Goal: Complete application form

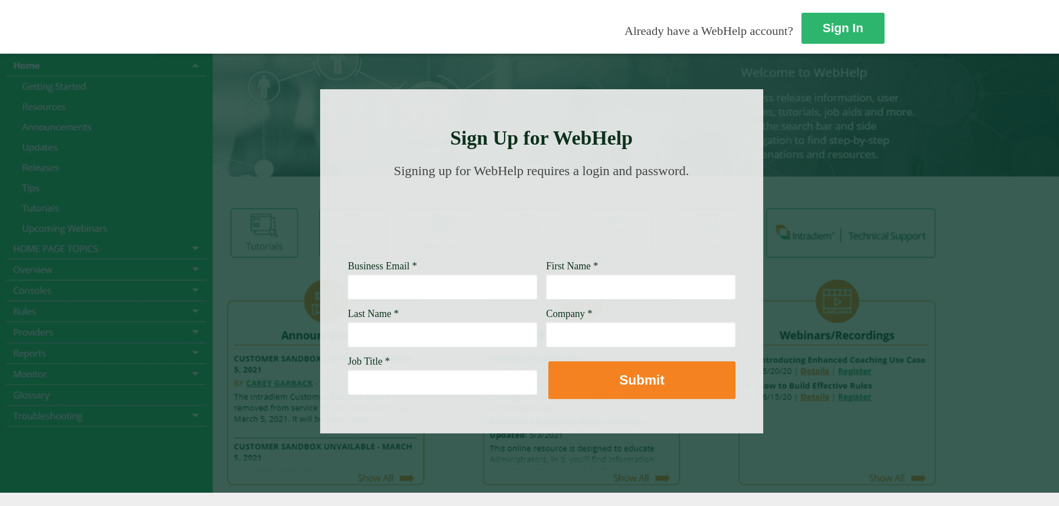
click at [86, 301] on div at bounding box center [529, 272] width 1059 height 439
click at [407, 255] on div at bounding box center [541, 261] width 443 height 344
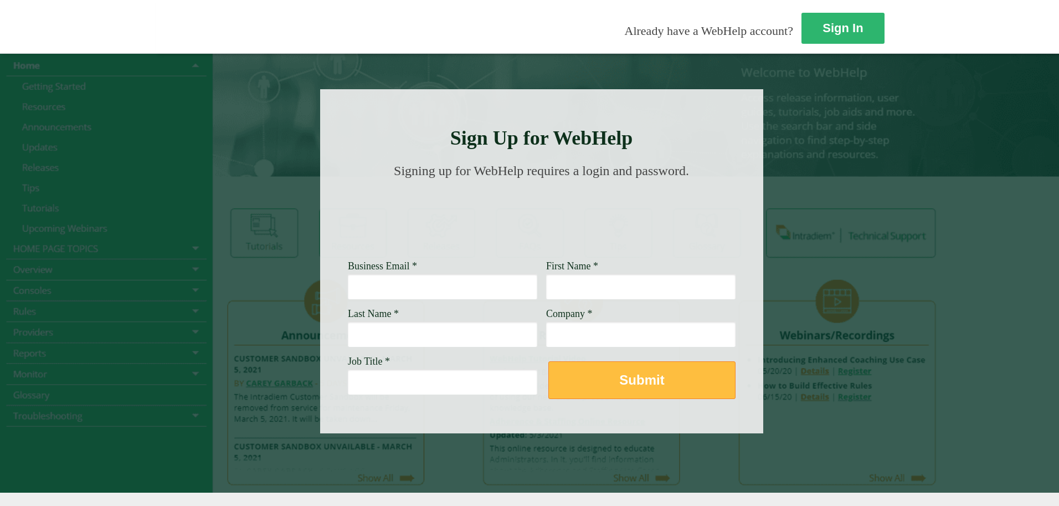
click at [514, 301] on button "Submit" at bounding box center [641, 380] width 187 height 38
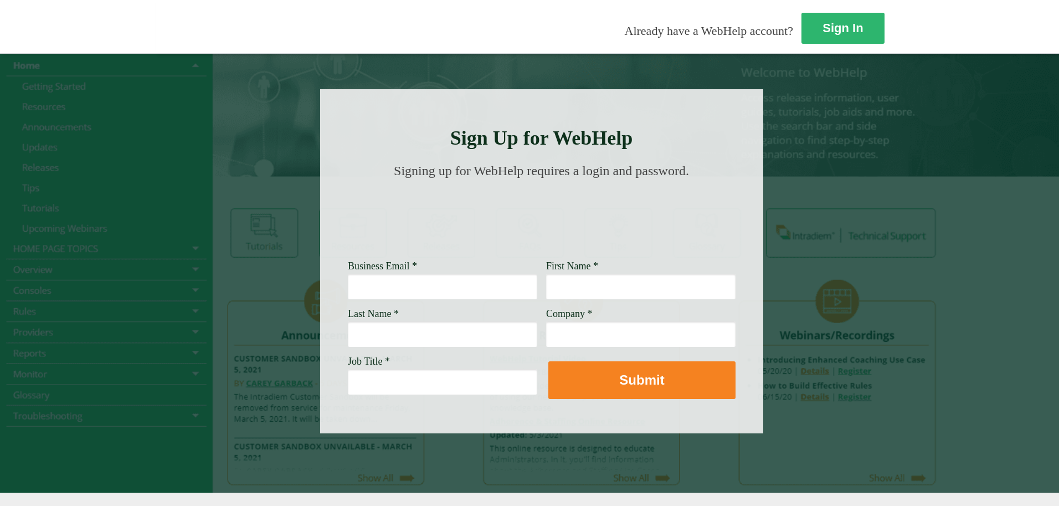
click at [348, 287] on input "Business Email *" at bounding box center [442, 286] width 189 height 25
type input "[EMAIL_ADDRESS][PERSON_NAME][DOMAIN_NAME]"
click at [514, 280] on input "First Name *" at bounding box center [640, 286] width 189 height 25
type input "[PERSON_NAME]"
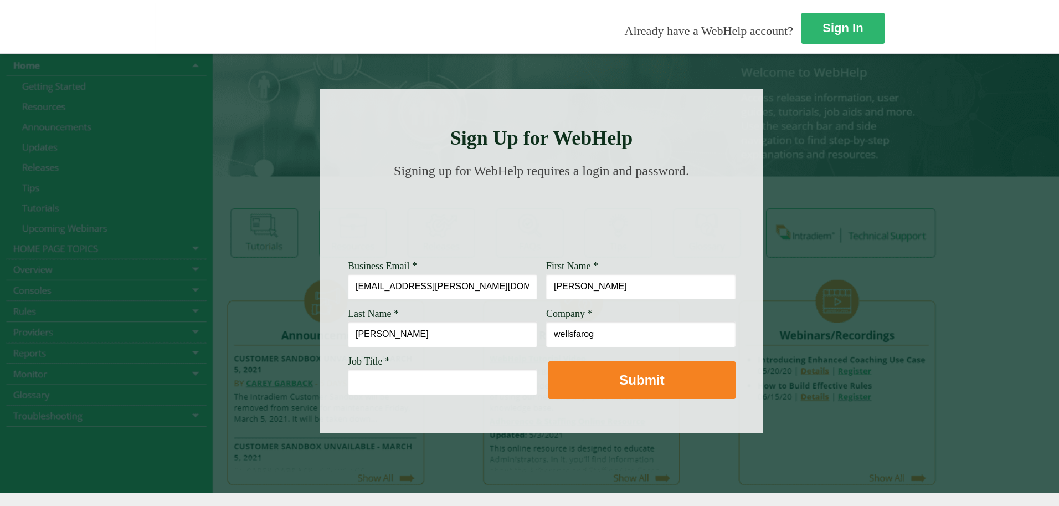
type input "wellsfarog"
type input "S"
type input "Customer Serivce"
click at [514, 301] on input "wellsfarog" at bounding box center [640, 333] width 189 height 25
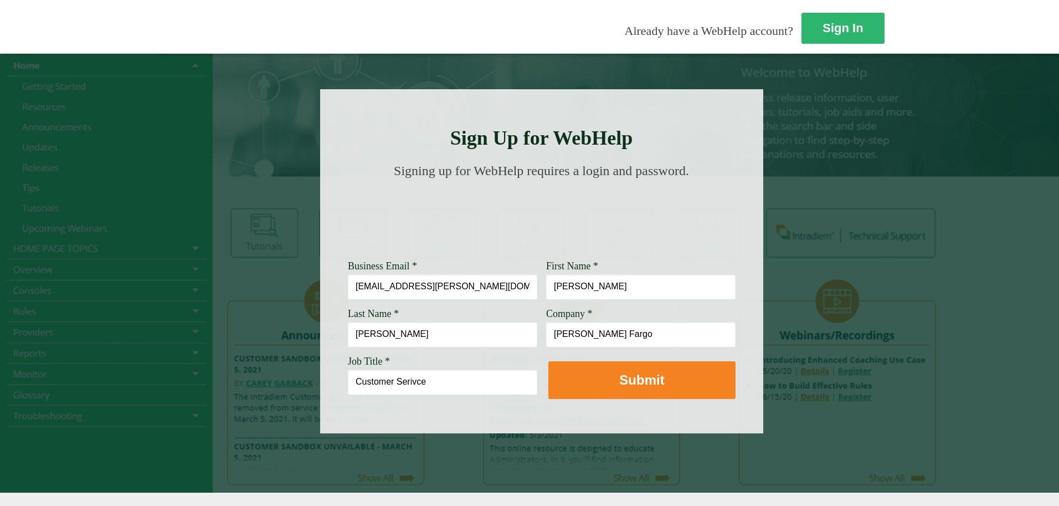
type input "[PERSON_NAME] Fargo"
click at [348, 301] on input "Customer Serivce" at bounding box center [442, 381] width 189 height 25
type input "Customer Serivce Account manager"
drag, startPoint x: 332, startPoint y: 287, endPoint x: 289, endPoint y: 285, distance: 43.3
click at [348, 285] on input "[EMAIL_ADDRESS][PERSON_NAME][DOMAIN_NAME]" at bounding box center [442, 286] width 189 height 25
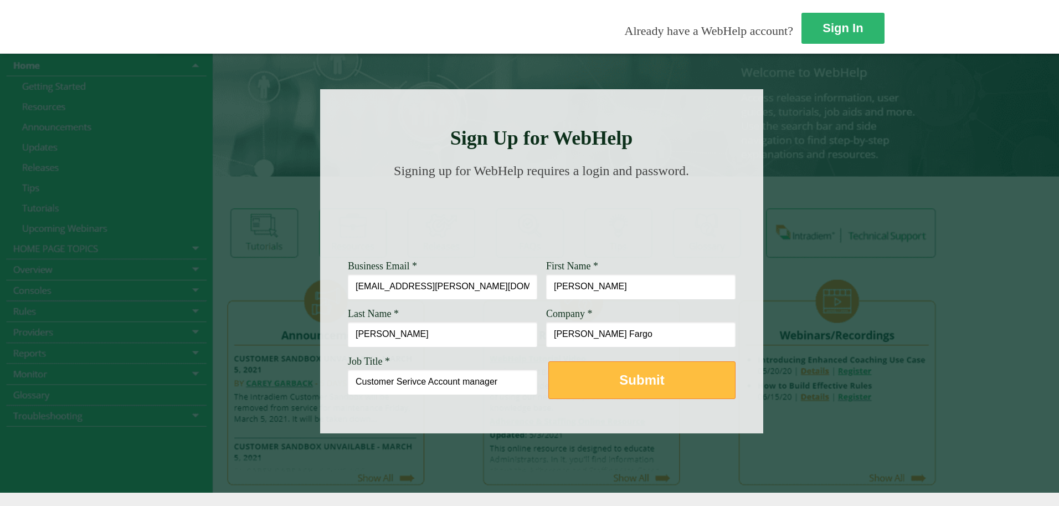
type input "[EMAIL_ADDRESS][PERSON_NAME][DOMAIN_NAME]"
click at [514, 301] on button "Submit" at bounding box center [641, 380] width 187 height 38
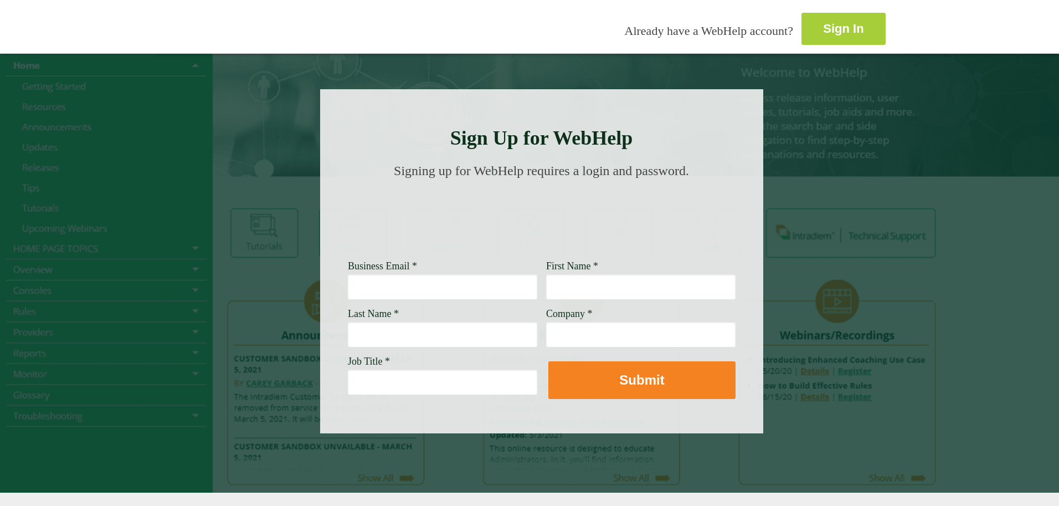
click at [823, 23] on strong "Sign In" at bounding box center [843, 29] width 40 height 14
